Goal: Task Accomplishment & Management: Use online tool/utility

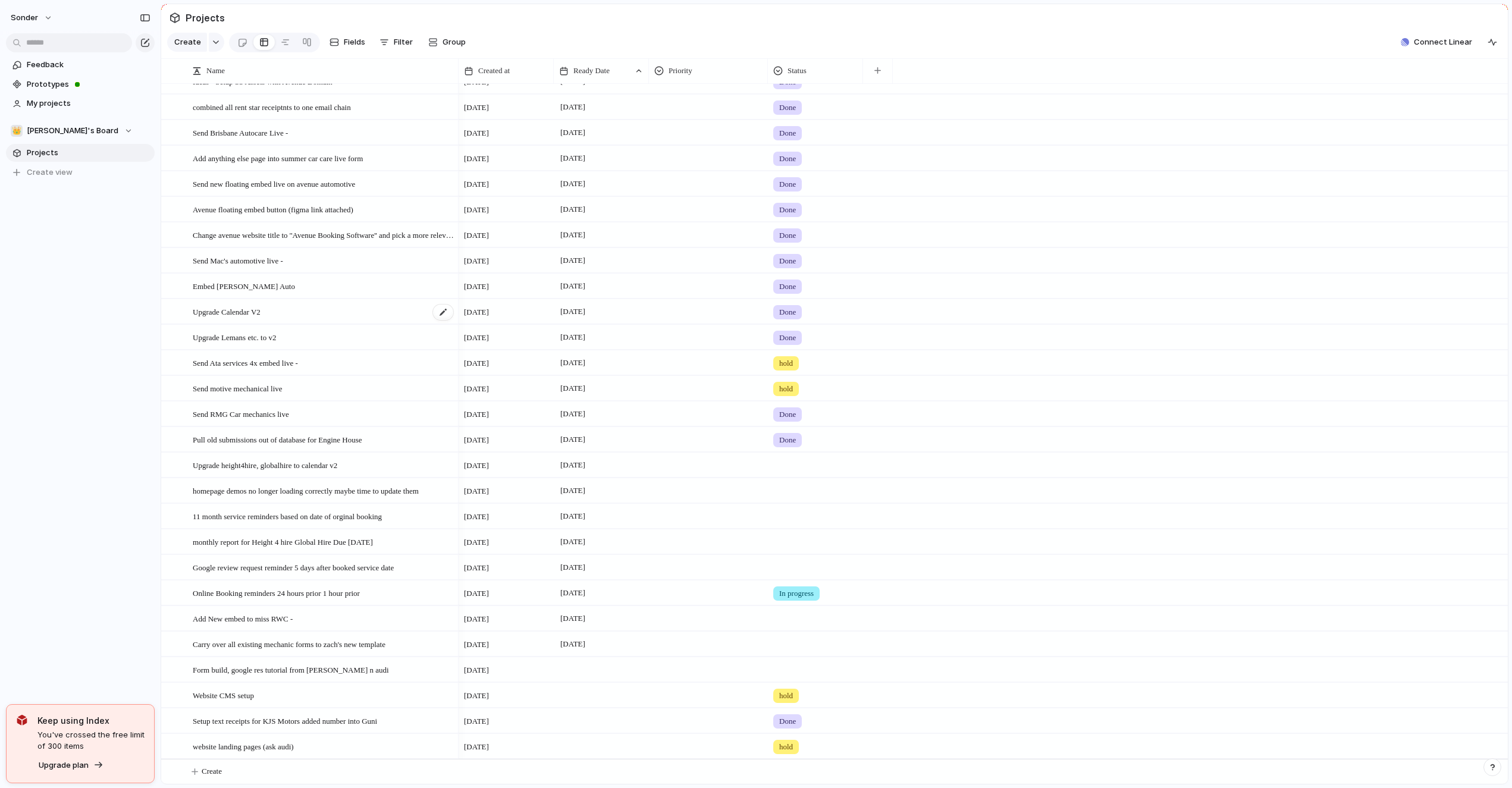
scroll to position [247, 0]
click at [252, 765] on button "Create" at bounding box center [849, 770] width 1353 height 25
type textarea "*"
click at [58, 122] on button "👑 [PERSON_NAME]'s Board" at bounding box center [79, 130] width 148 height 18
click at [62, 218] on span "Audi's Board" at bounding box center [60, 214] width 48 height 12
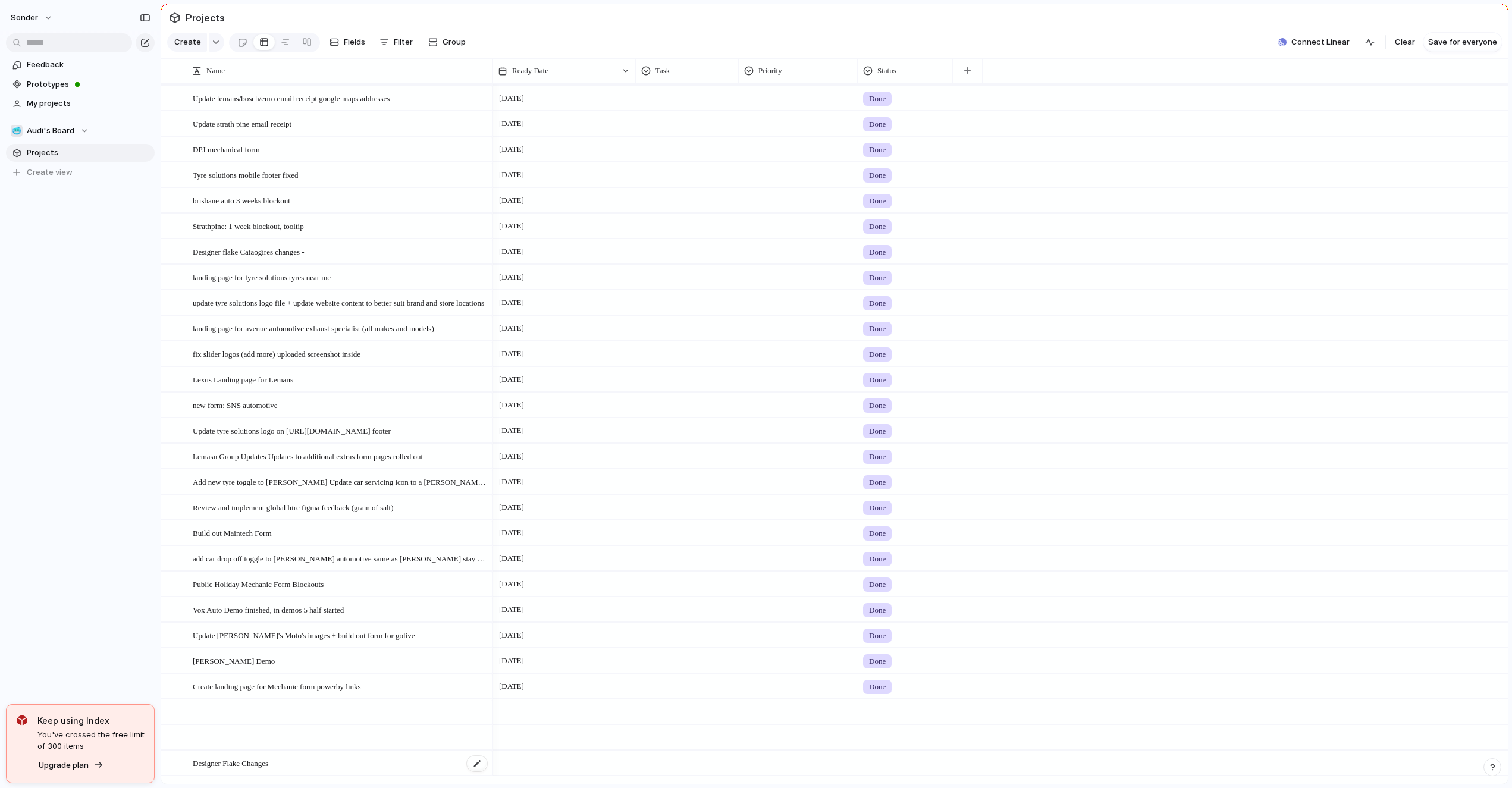
scroll to position [3290, 0]
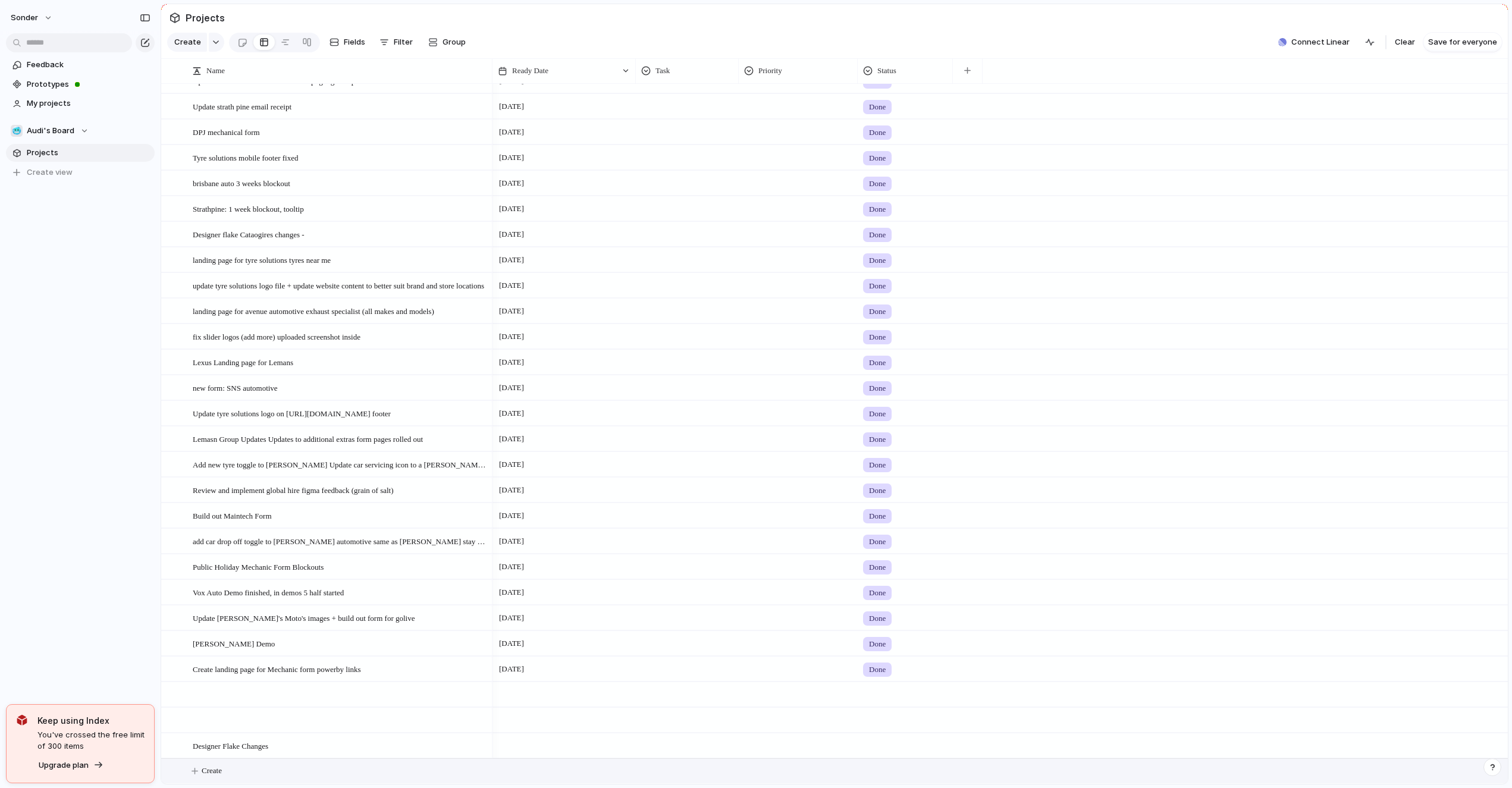
click at [277, 774] on button "Create" at bounding box center [849, 770] width 1353 height 25
type textarea "**********"
click at [529, 774] on div at bounding box center [564, 770] width 143 height 25
click at [546, 685] on button "13" at bounding box center [538, 685] width 21 height 21
